Goal: Browse casually: Explore the website without a specific task or goal

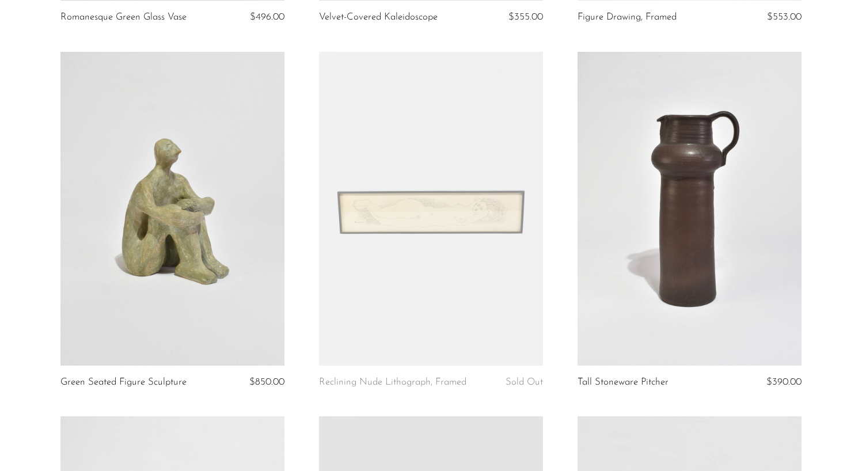
scroll to position [421, 0]
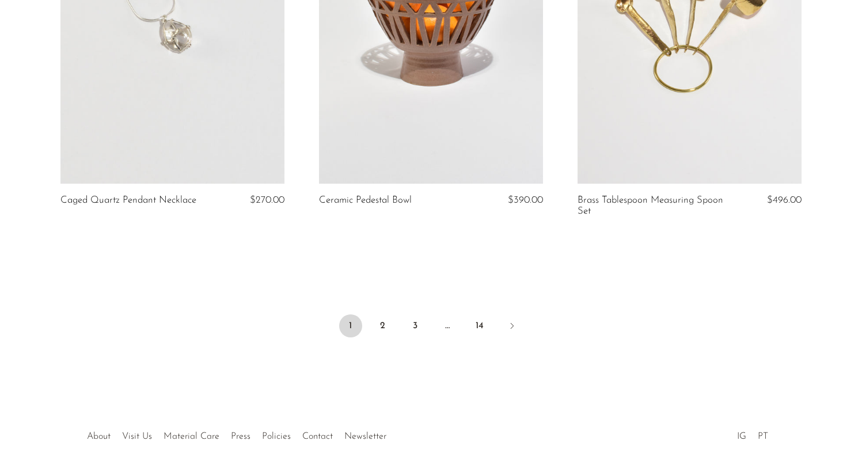
scroll to position [4297, 0]
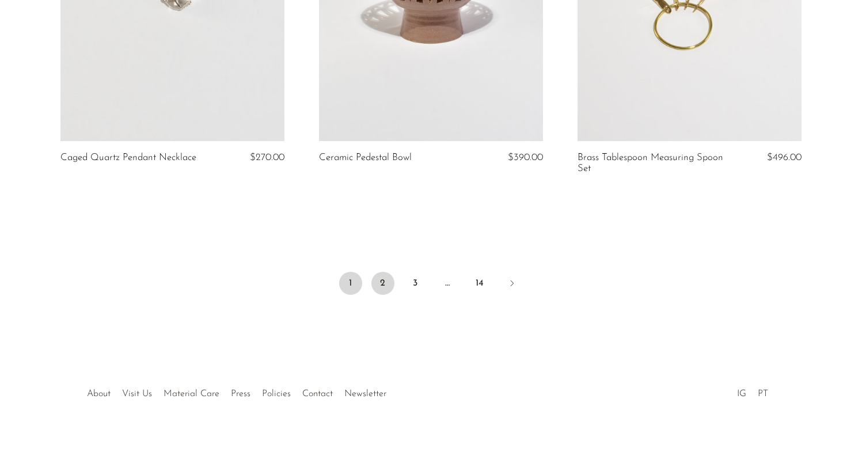
click at [381, 285] on link "2" at bounding box center [382, 283] width 23 height 23
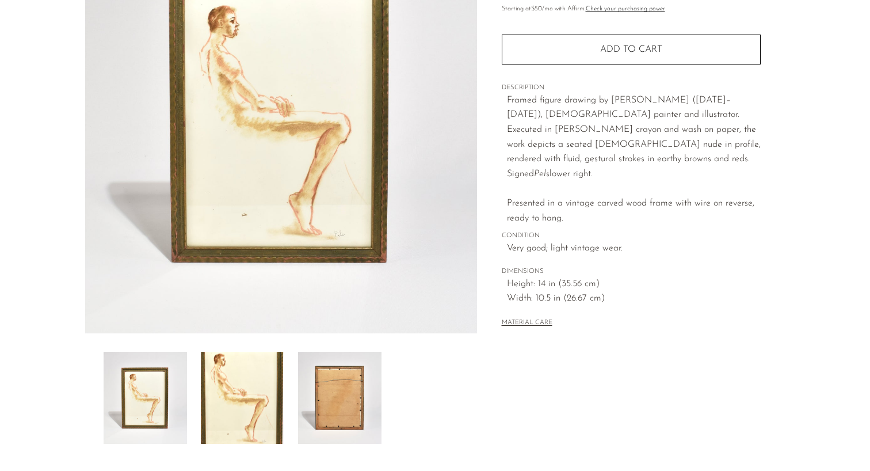
scroll to position [279, 0]
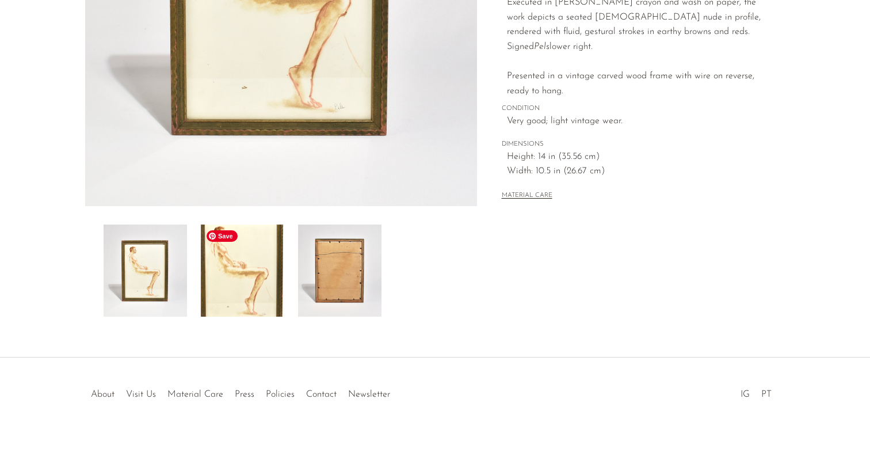
click at [275, 270] on img at bounding box center [242, 270] width 83 height 92
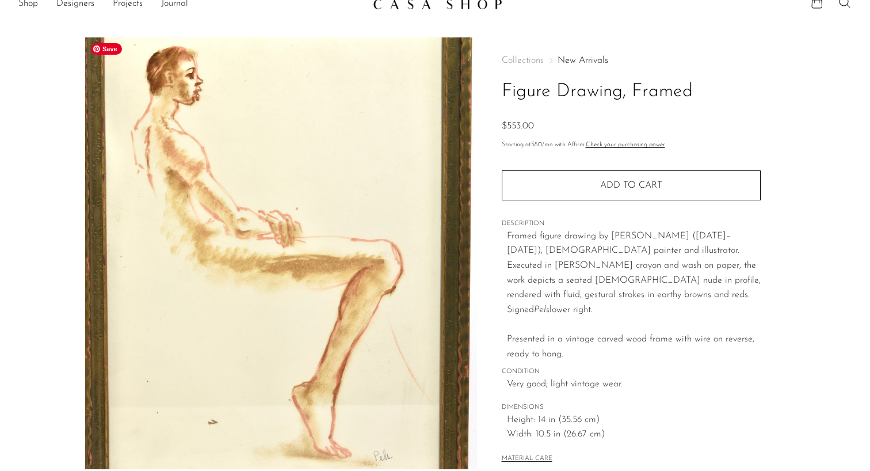
scroll to position [20, 0]
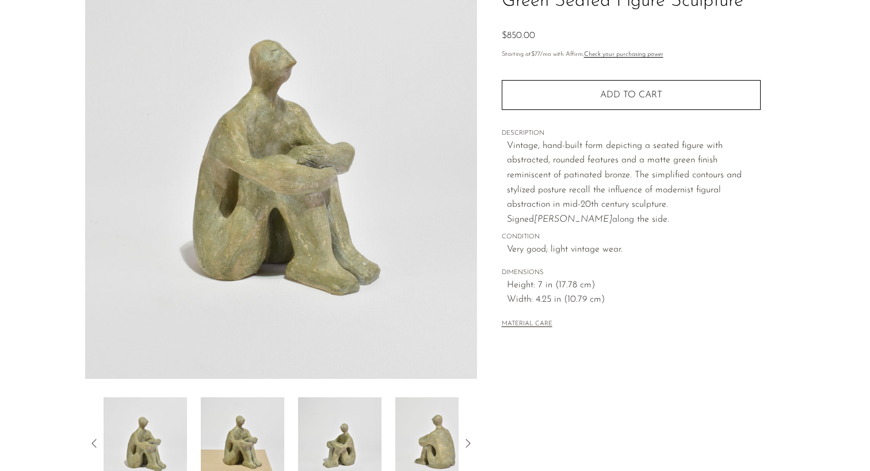
scroll to position [155, 0]
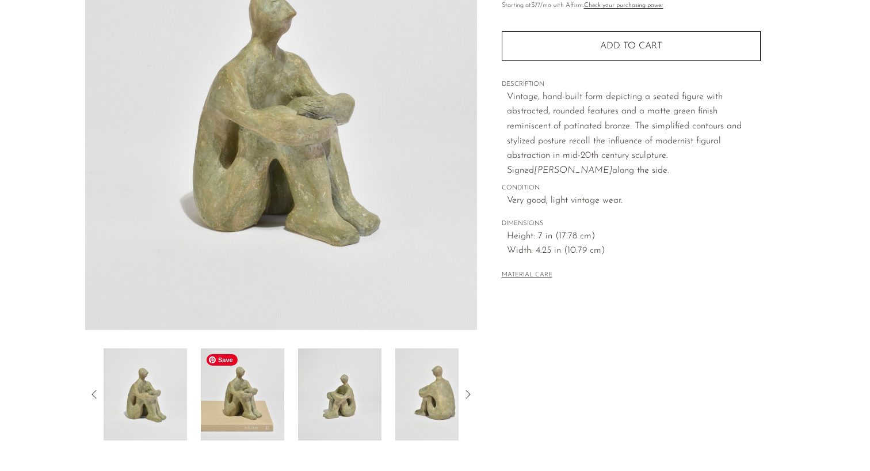
click at [256, 392] on img at bounding box center [242, 394] width 83 height 92
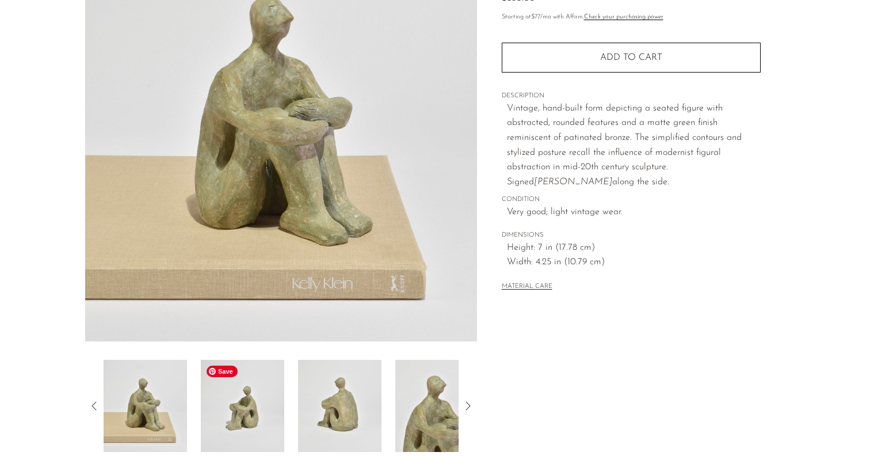
scroll to position [160, 0]
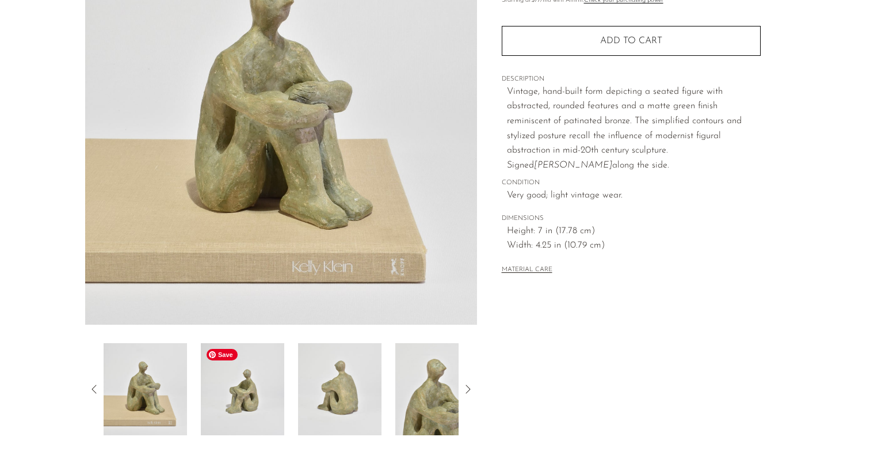
click at [223, 408] on img at bounding box center [242, 389] width 83 height 92
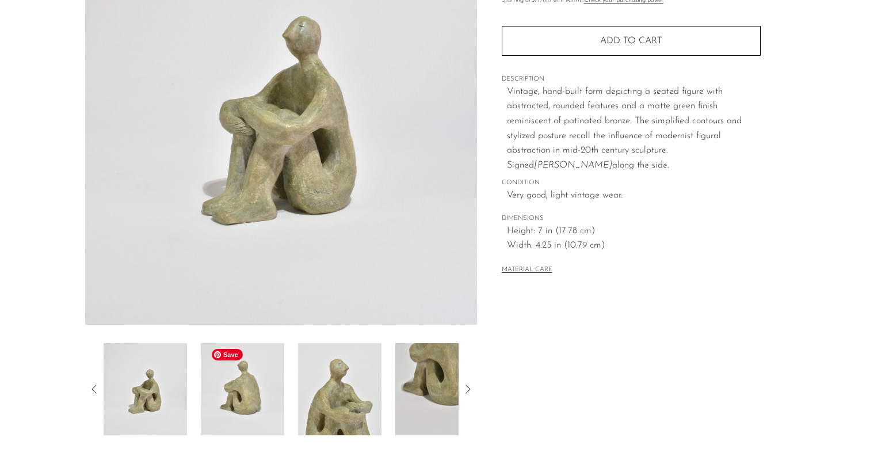
click at [254, 400] on img at bounding box center [242, 389] width 83 height 92
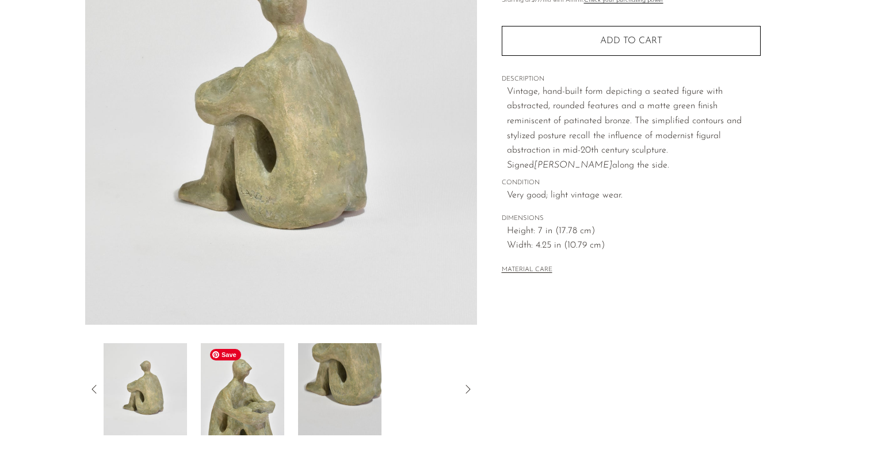
click at [257, 399] on img at bounding box center [242, 389] width 83 height 92
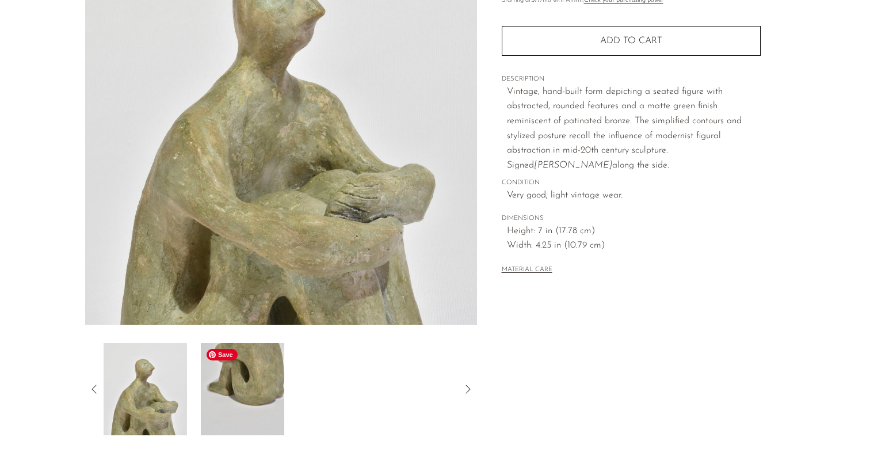
click at [233, 396] on img at bounding box center [242, 389] width 83 height 92
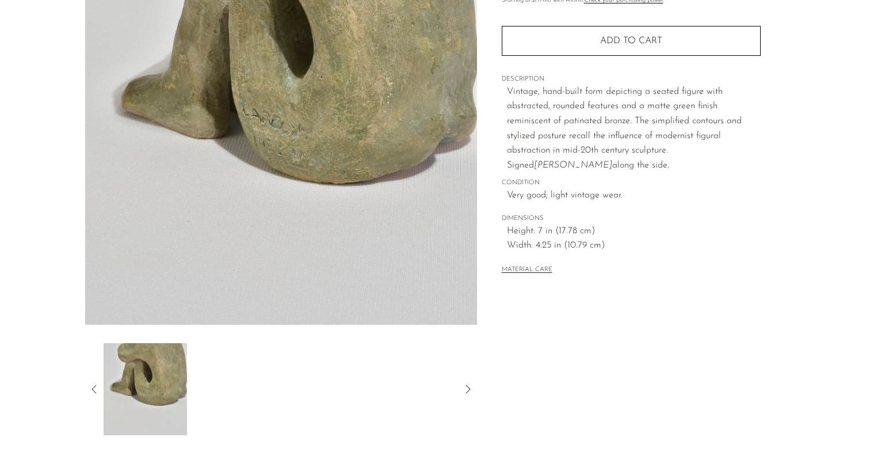
click at [97, 386] on icon at bounding box center [94, 389] width 14 height 14
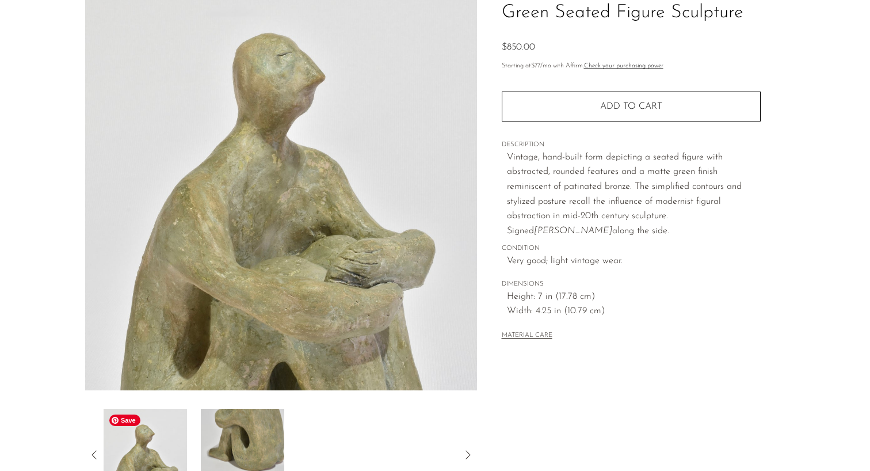
scroll to position [89, 0]
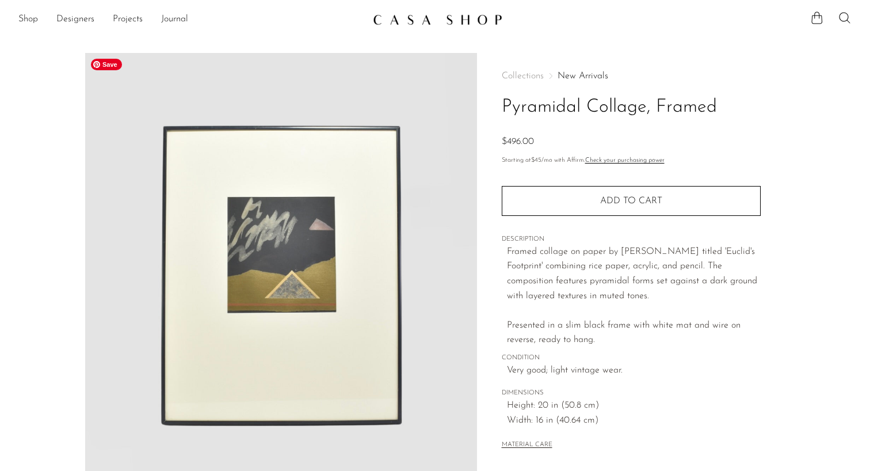
click at [303, 279] on img at bounding box center [281, 269] width 392 height 432
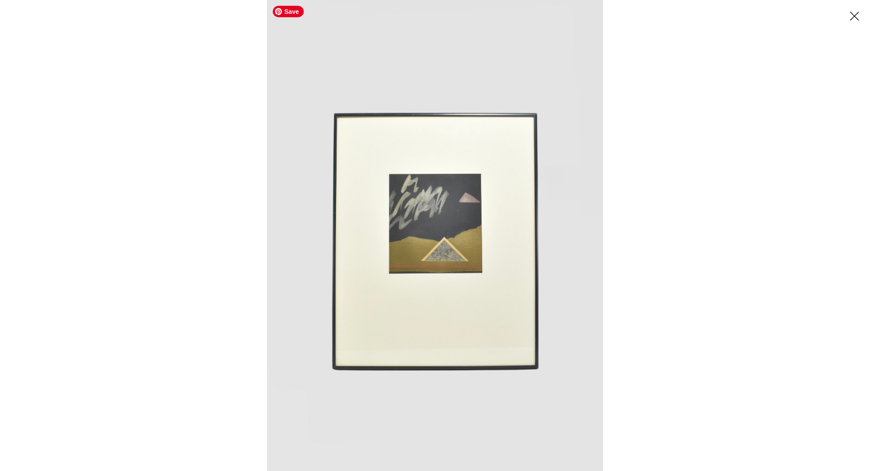
click at [652, 195] on div at bounding box center [702, 235] width 870 height 471
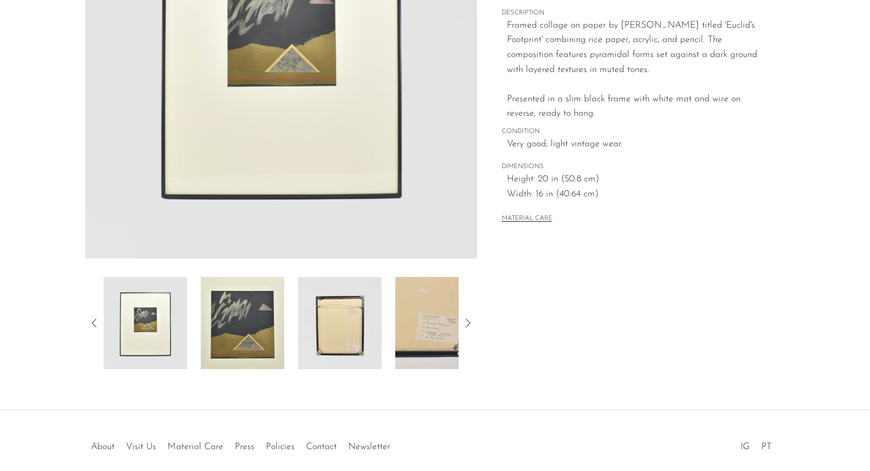
scroll to position [279, 0]
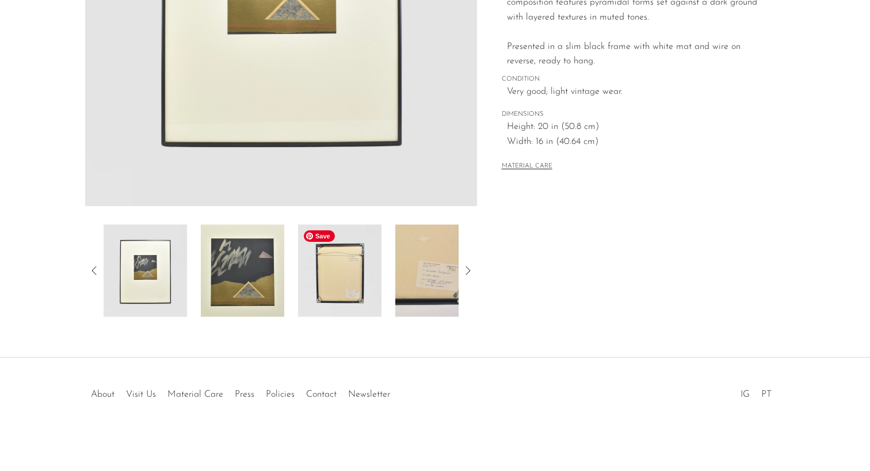
click at [262, 280] on img at bounding box center [242, 270] width 83 height 92
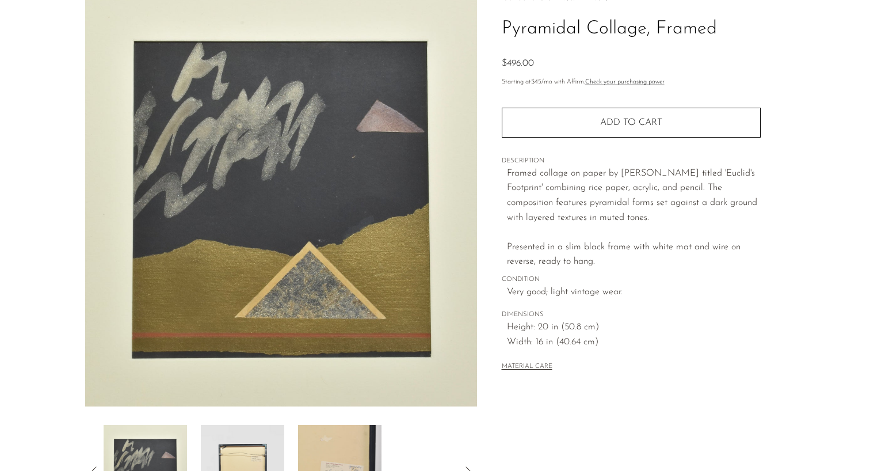
scroll to position [78, 0]
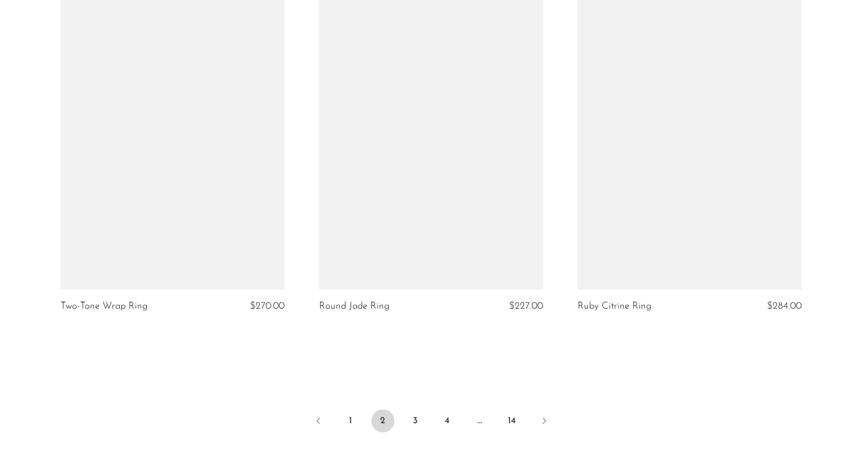
scroll to position [4286, 0]
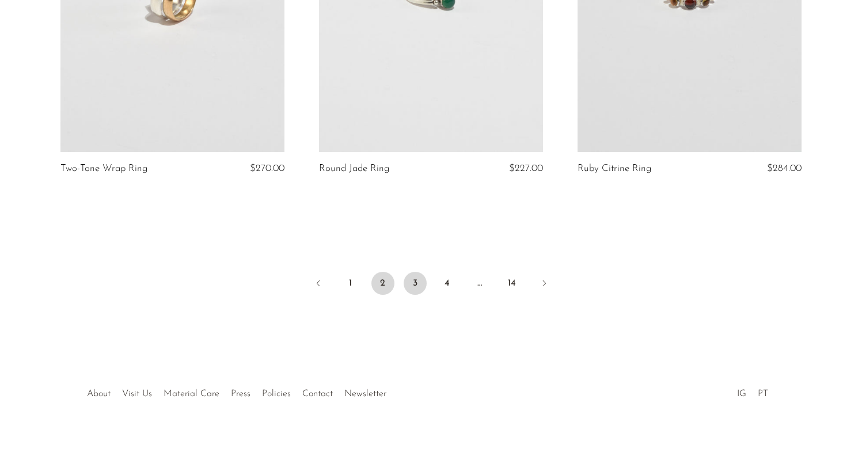
click at [412, 283] on link "3" at bounding box center [414, 283] width 23 height 23
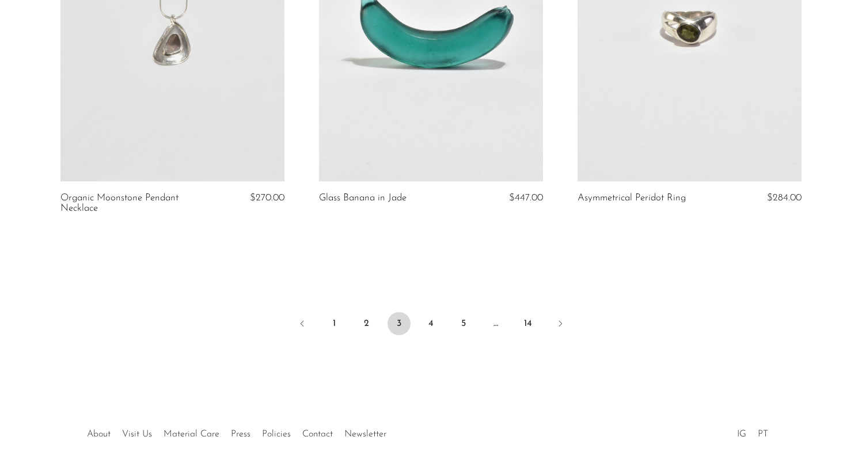
scroll to position [4307, 0]
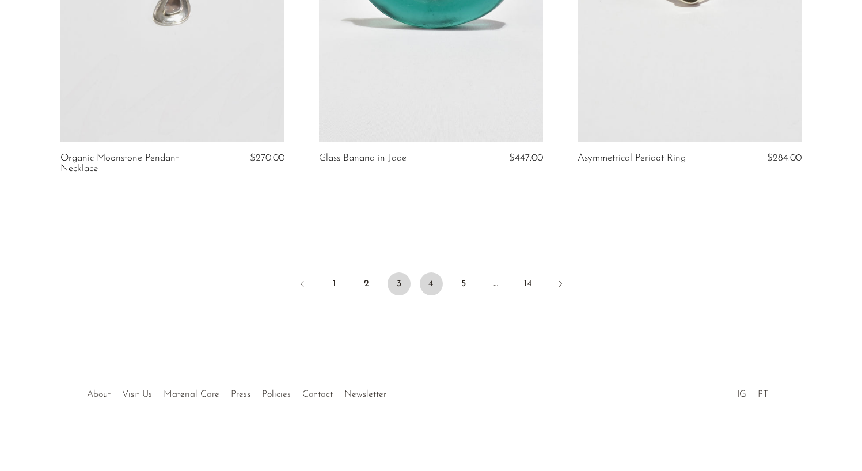
click at [433, 283] on link "4" at bounding box center [431, 283] width 23 height 23
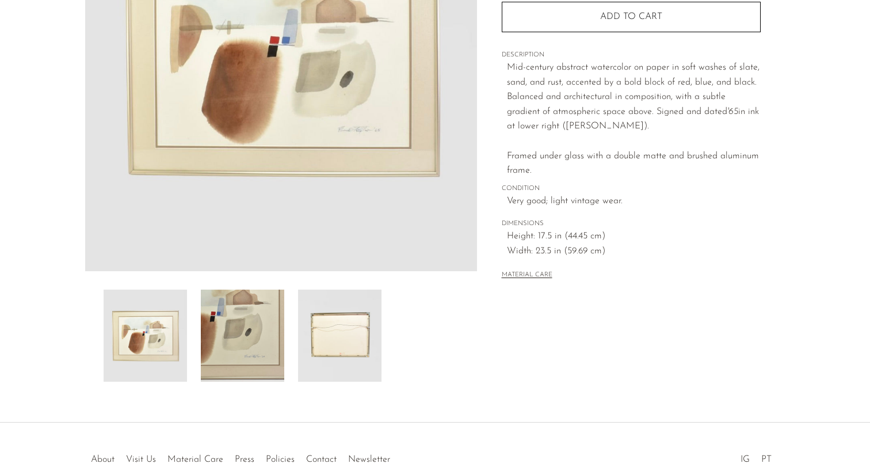
scroll to position [224, 0]
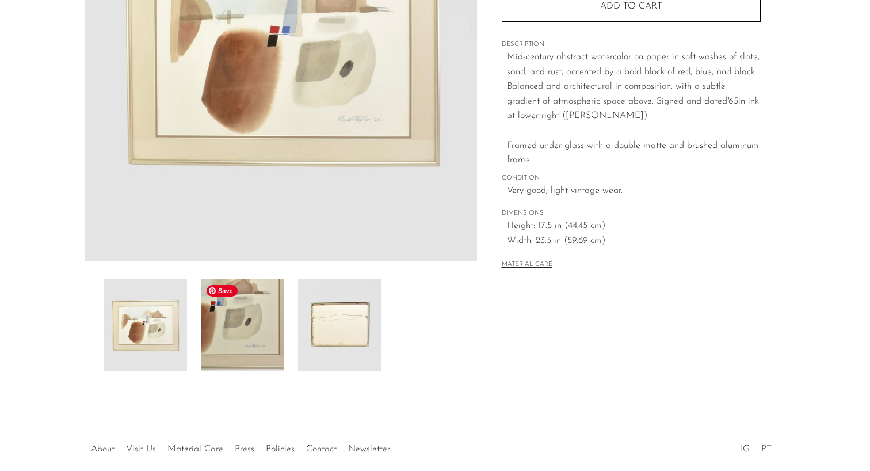
click at [246, 340] on img at bounding box center [242, 325] width 83 height 92
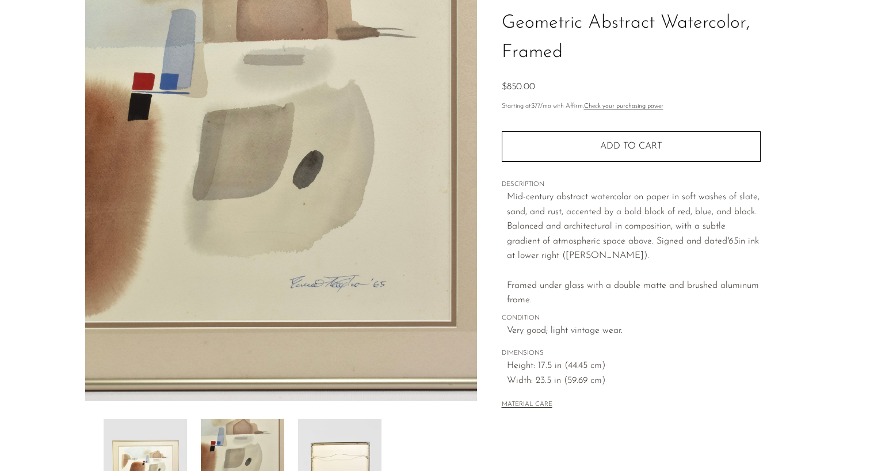
scroll to position [87, 0]
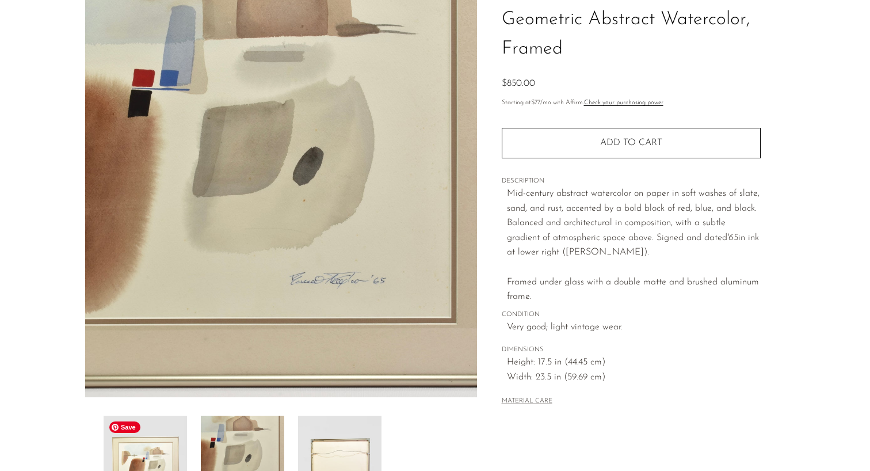
click at [149, 451] on img at bounding box center [145, 462] width 83 height 92
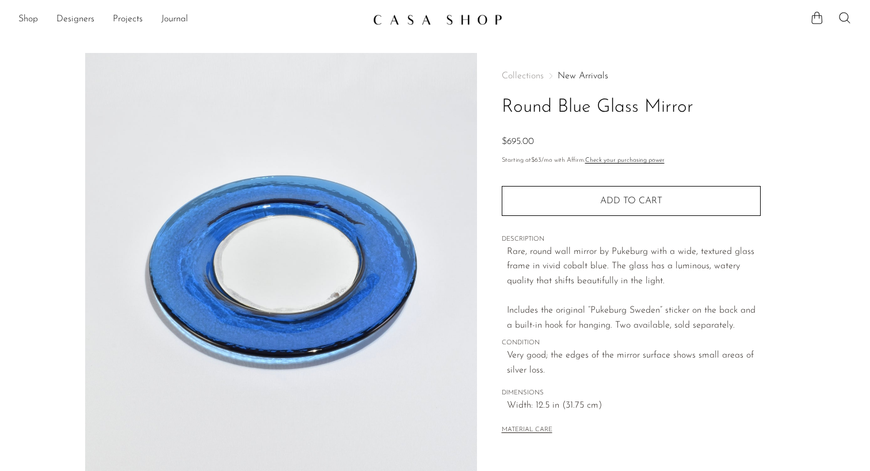
scroll to position [279, 0]
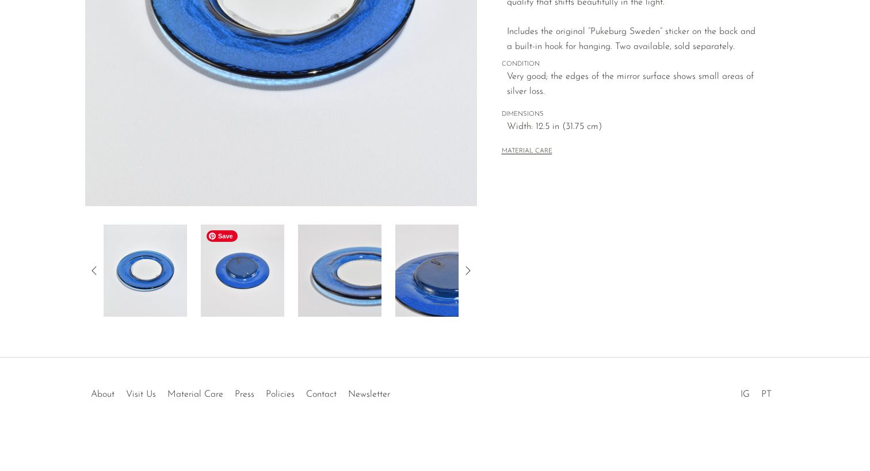
click at [250, 275] on img at bounding box center [242, 270] width 83 height 92
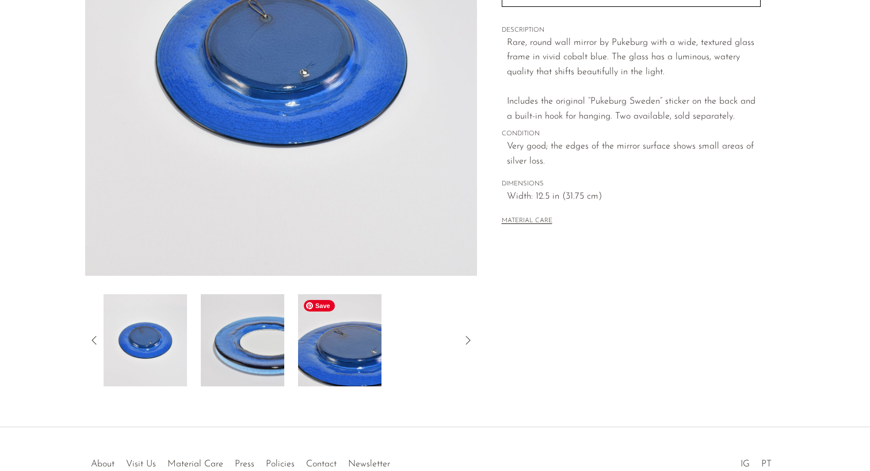
scroll to position [205, 0]
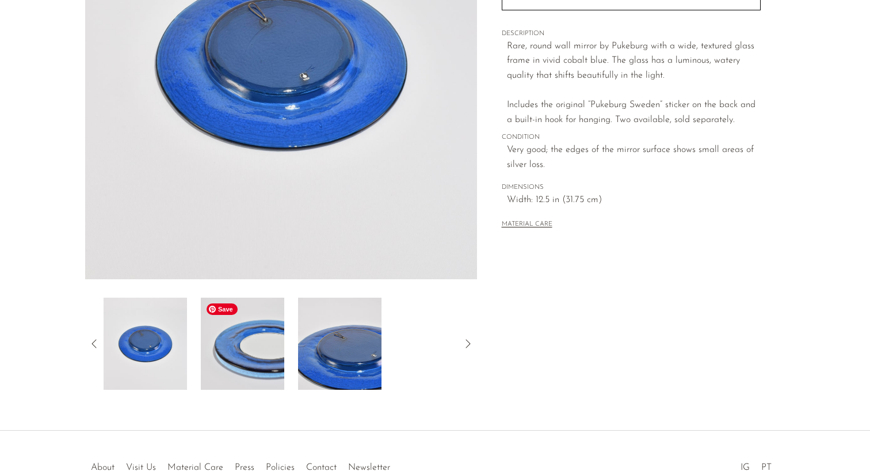
click at [273, 319] on img at bounding box center [242, 344] width 83 height 92
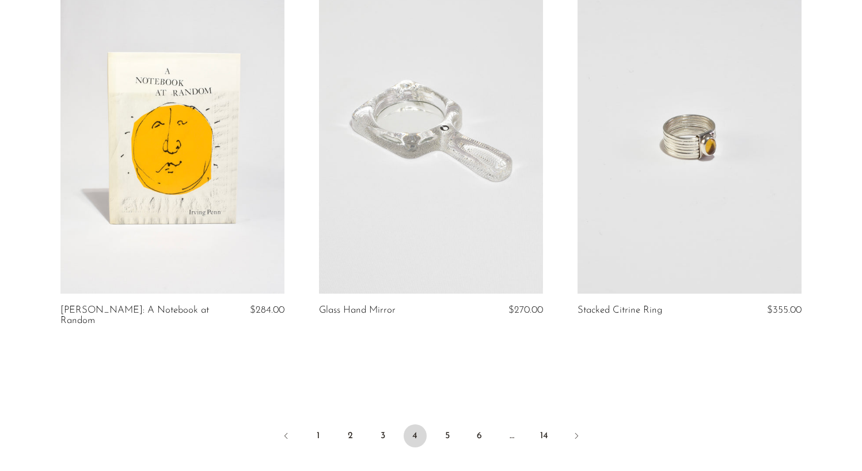
scroll to position [4158, 0]
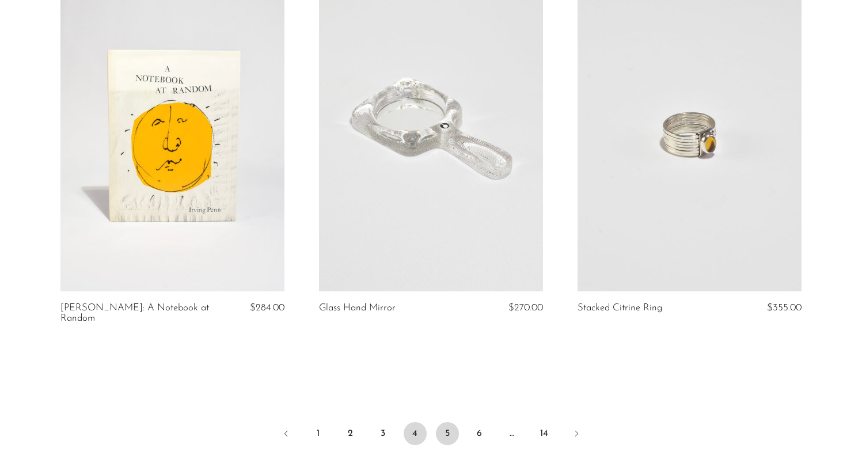
click at [445, 422] on link "5" at bounding box center [447, 433] width 23 height 23
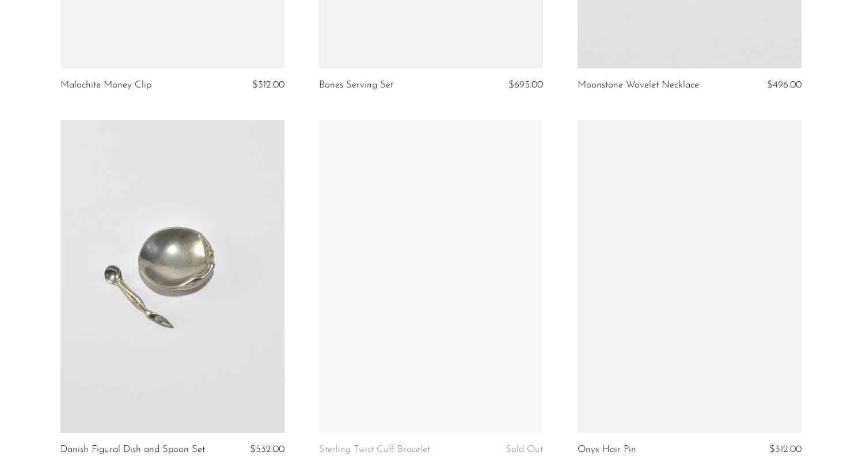
scroll to position [4150, 0]
